Goal: Information Seeking & Learning: Find specific fact

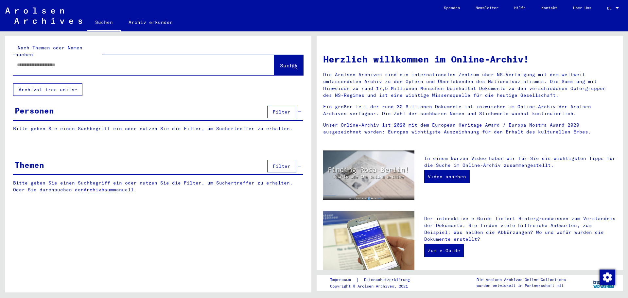
click at [98, 62] on input "text" at bounding box center [136, 65] width 238 height 7
click at [284, 62] on span "Suche" at bounding box center [288, 65] width 16 height 7
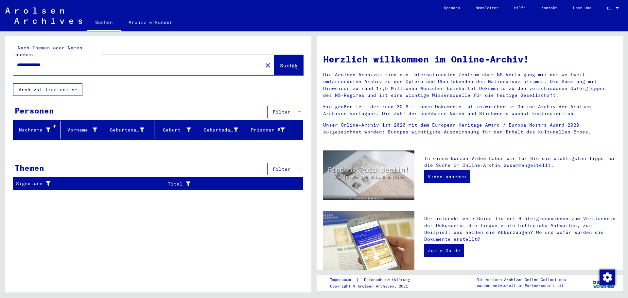
drag, startPoint x: 39, startPoint y: 58, endPoint x: 157, endPoint y: 62, distance: 118.5
click at [157, 62] on div "**********" at bounding box center [134, 65] width 242 height 15
type input "*******"
click at [284, 62] on span "Suche" at bounding box center [288, 65] width 16 height 7
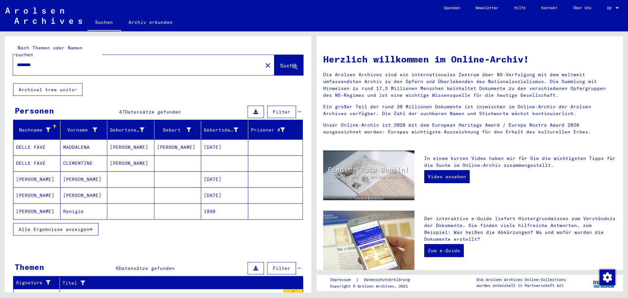
click at [64, 226] on span "Alle Ergebnisse anzeigen" at bounding box center [54, 229] width 71 height 6
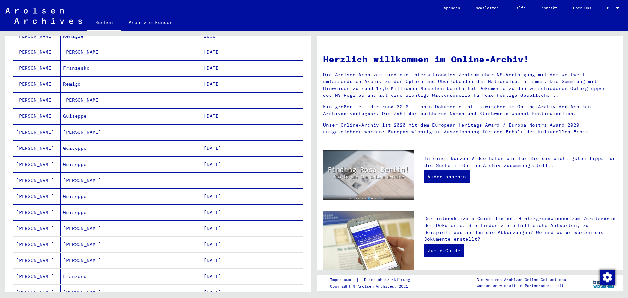
scroll to position [168, 0]
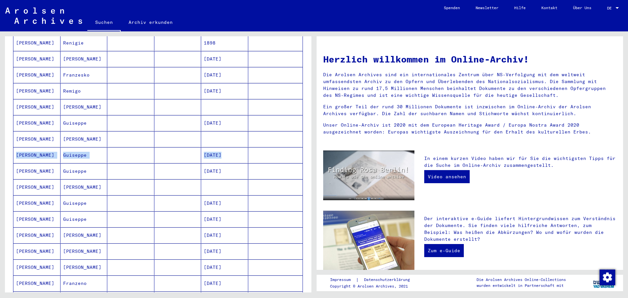
drag, startPoint x: 306, startPoint y: 155, endPoint x: 306, endPoint y: 134, distance: 20.6
click at [306, 134] on div "Nachname Vorname Geburtsname Geburt‏ Geburtsdatum Prisoner # DELLE FAVE [PERSON…" at bounding box center [158, 183] width 307 height 462
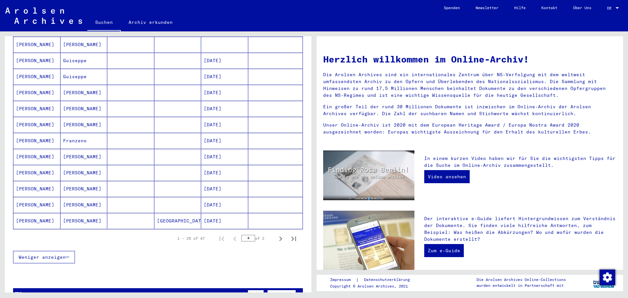
scroll to position [309, 0]
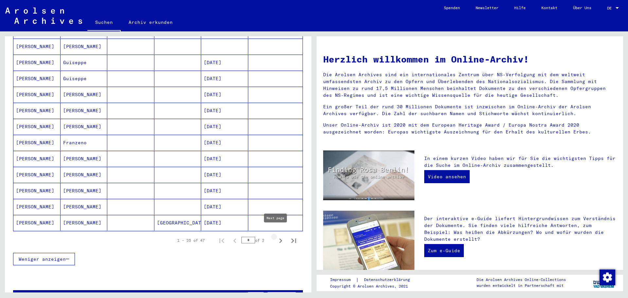
click at [279, 239] on icon "Next page" at bounding box center [280, 241] width 3 height 5
type input "*"
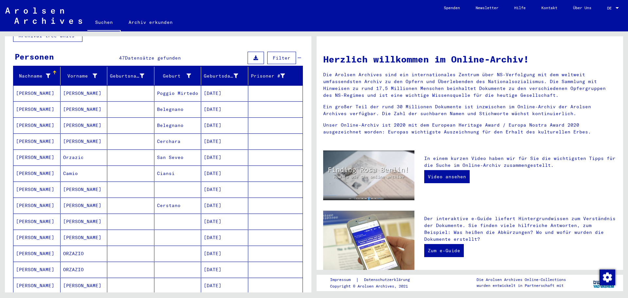
scroll to position [0, 0]
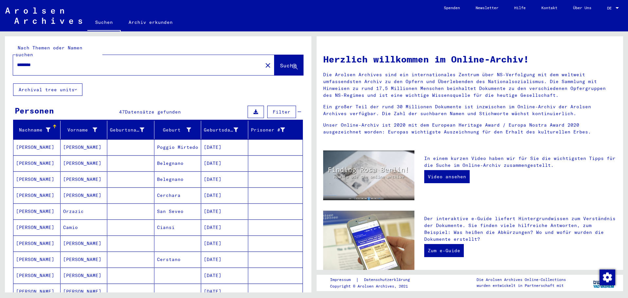
drag, startPoint x: 56, startPoint y: 61, endPoint x: 0, endPoint y: 55, distance: 56.6
click at [0, 55] on div "Nach Themen oder Namen suchen ******* close Suche Archival tree units Personen …" at bounding box center [157, 161] width 314 height 261
type input "**********"
click at [280, 62] on span "Suche" at bounding box center [288, 65] width 16 height 7
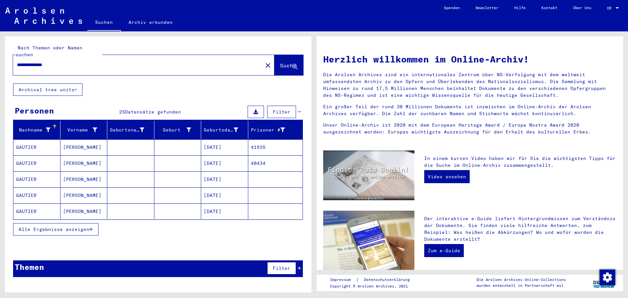
click at [56, 226] on span "Alle Ergebnisse anzeigen" at bounding box center [54, 229] width 71 height 6
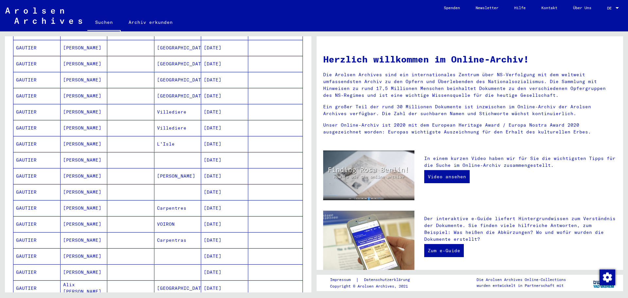
scroll to position [193, 0]
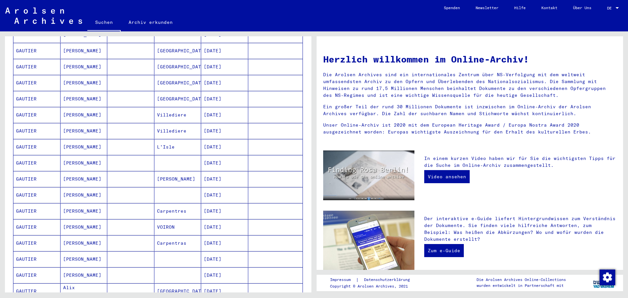
click at [31, 140] on mat-cell "GAUTIER" at bounding box center [36, 147] width 47 height 16
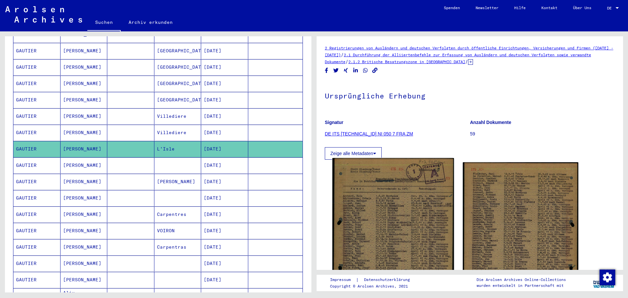
click at [400, 196] on img at bounding box center [392, 243] width 121 height 171
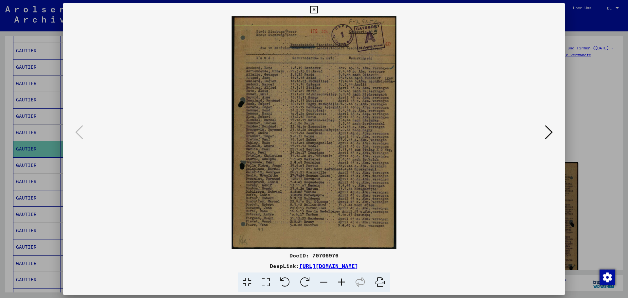
click at [551, 133] on icon at bounding box center [549, 132] width 8 height 16
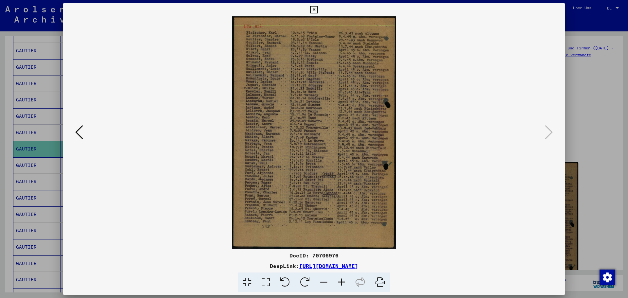
click at [315, 9] on icon at bounding box center [314, 10] width 8 height 8
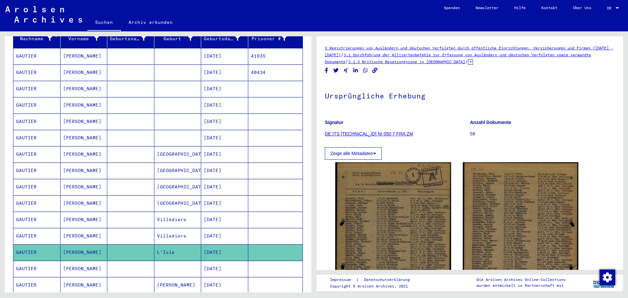
scroll to position [6, 0]
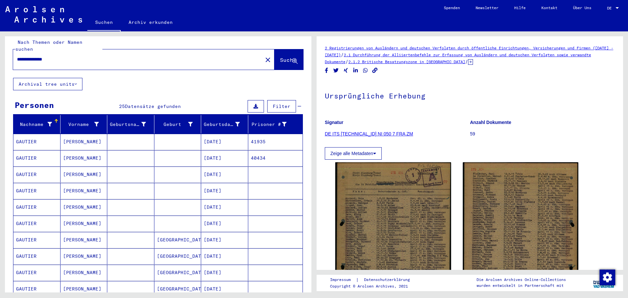
click at [483, 108] on h1 "Ursprüngliche Erhebung" at bounding box center [470, 95] width 290 height 29
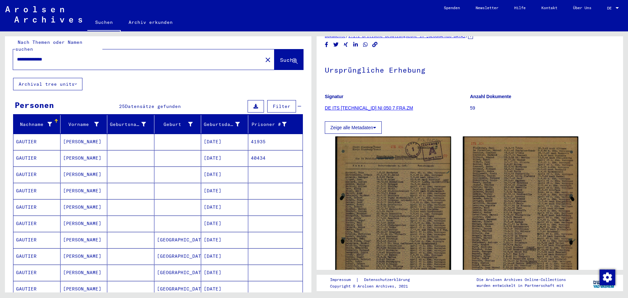
scroll to position [0, 0]
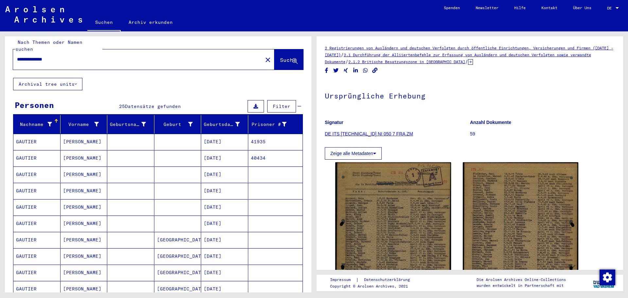
click at [49, 138] on mat-cell "GAUTIER" at bounding box center [36, 142] width 47 height 16
